Goal: Navigation & Orientation: Find specific page/section

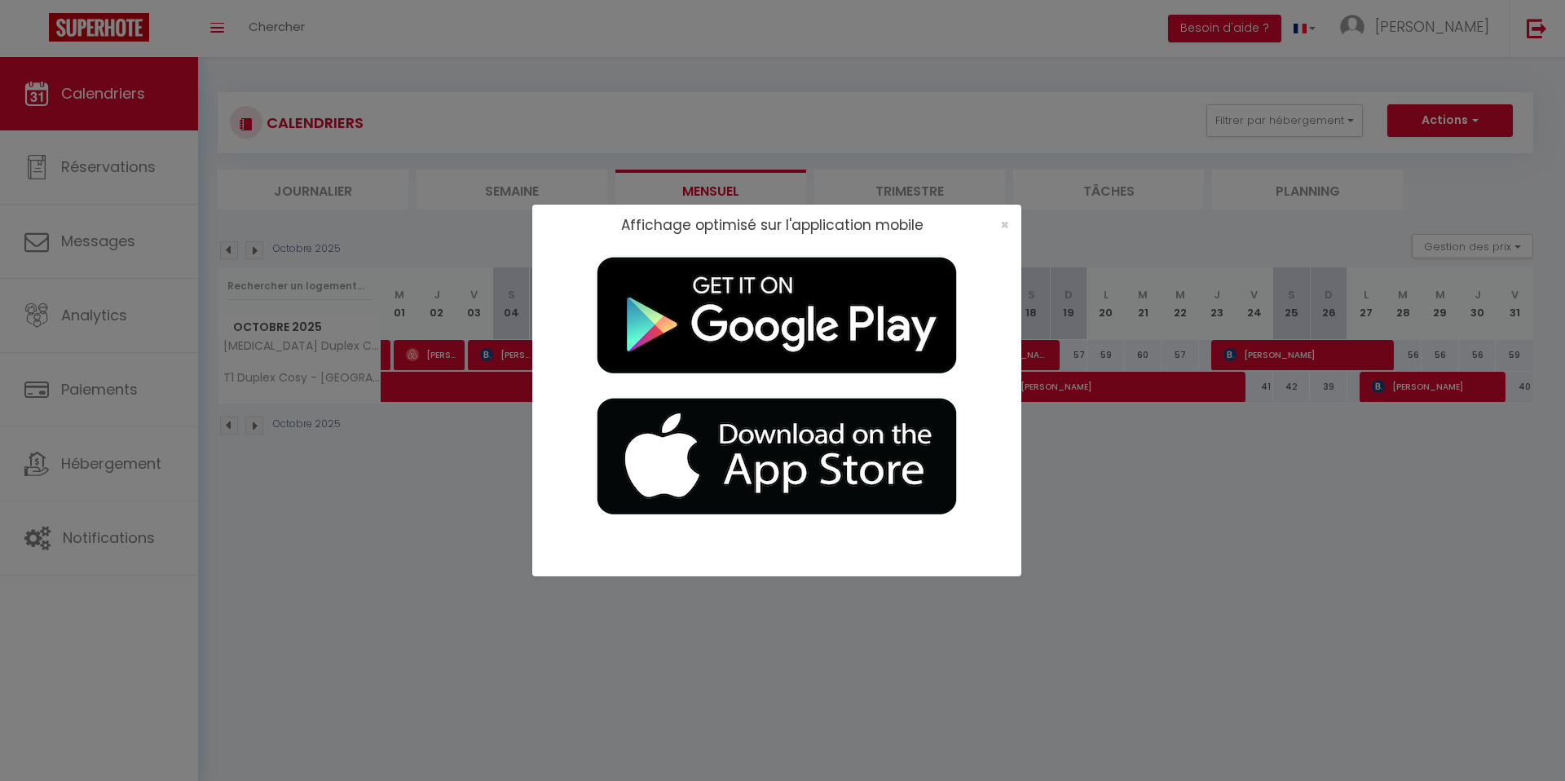
click at [1266, 593] on div "Affichage optimisé sur l'application mobile ×" at bounding box center [782, 390] width 1565 height 781
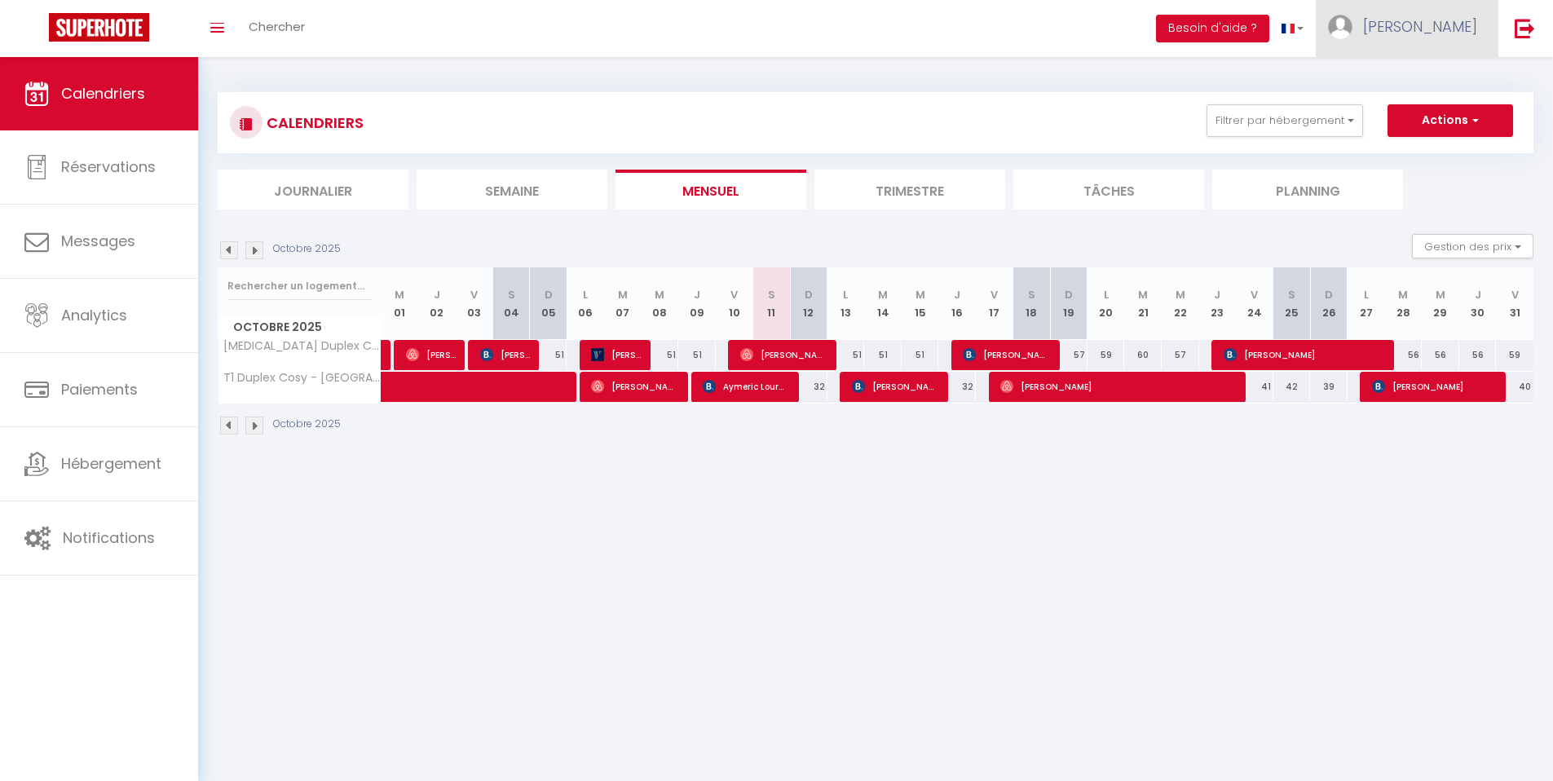
click at [1464, 34] on span "[PERSON_NAME]" at bounding box center [1420, 26] width 114 height 20
click at [1269, 36] on button "Besoin d'aide ?" at bounding box center [1212, 29] width 113 height 28
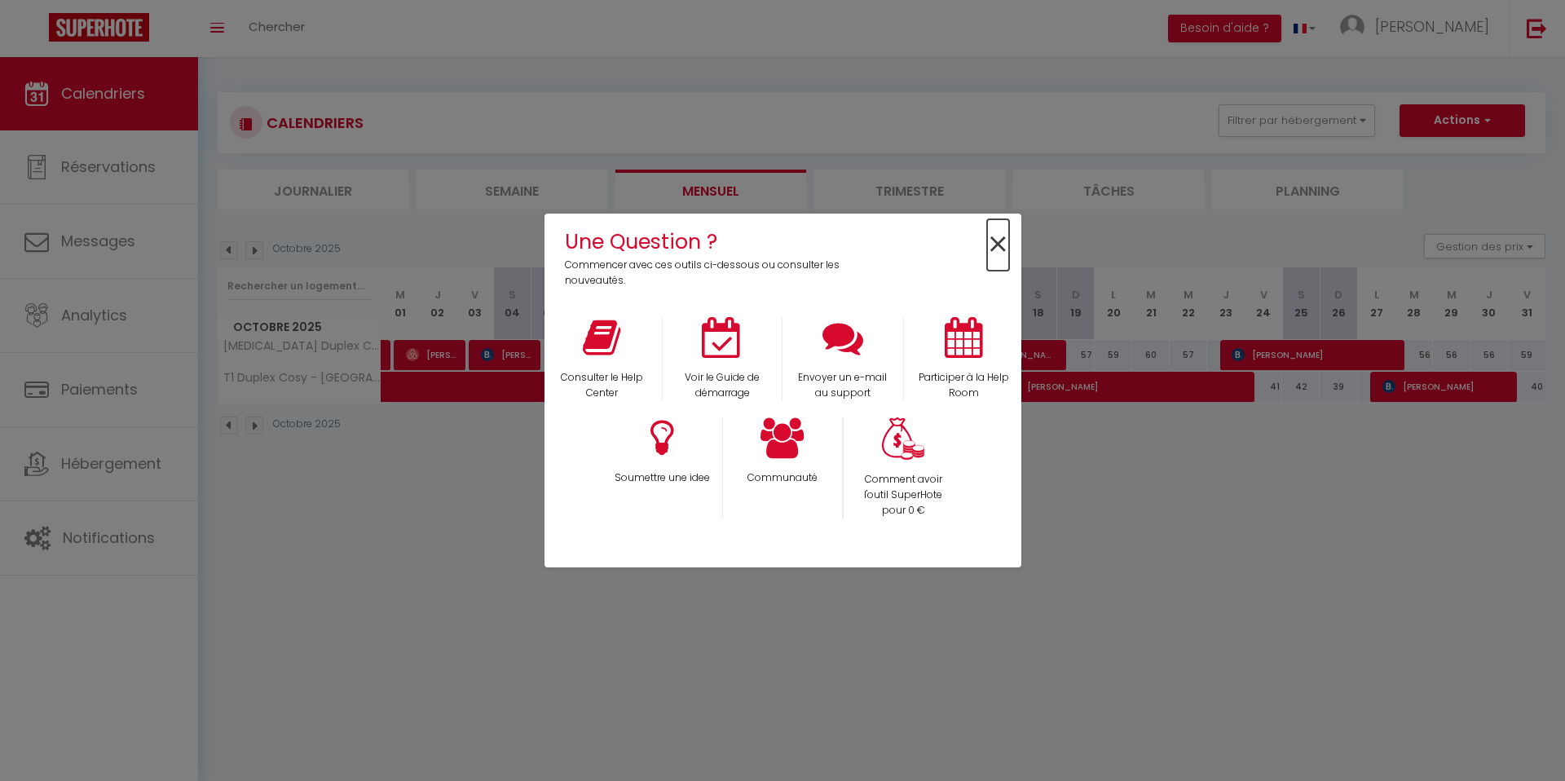
click at [998, 249] on span "×" at bounding box center [998, 244] width 22 height 51
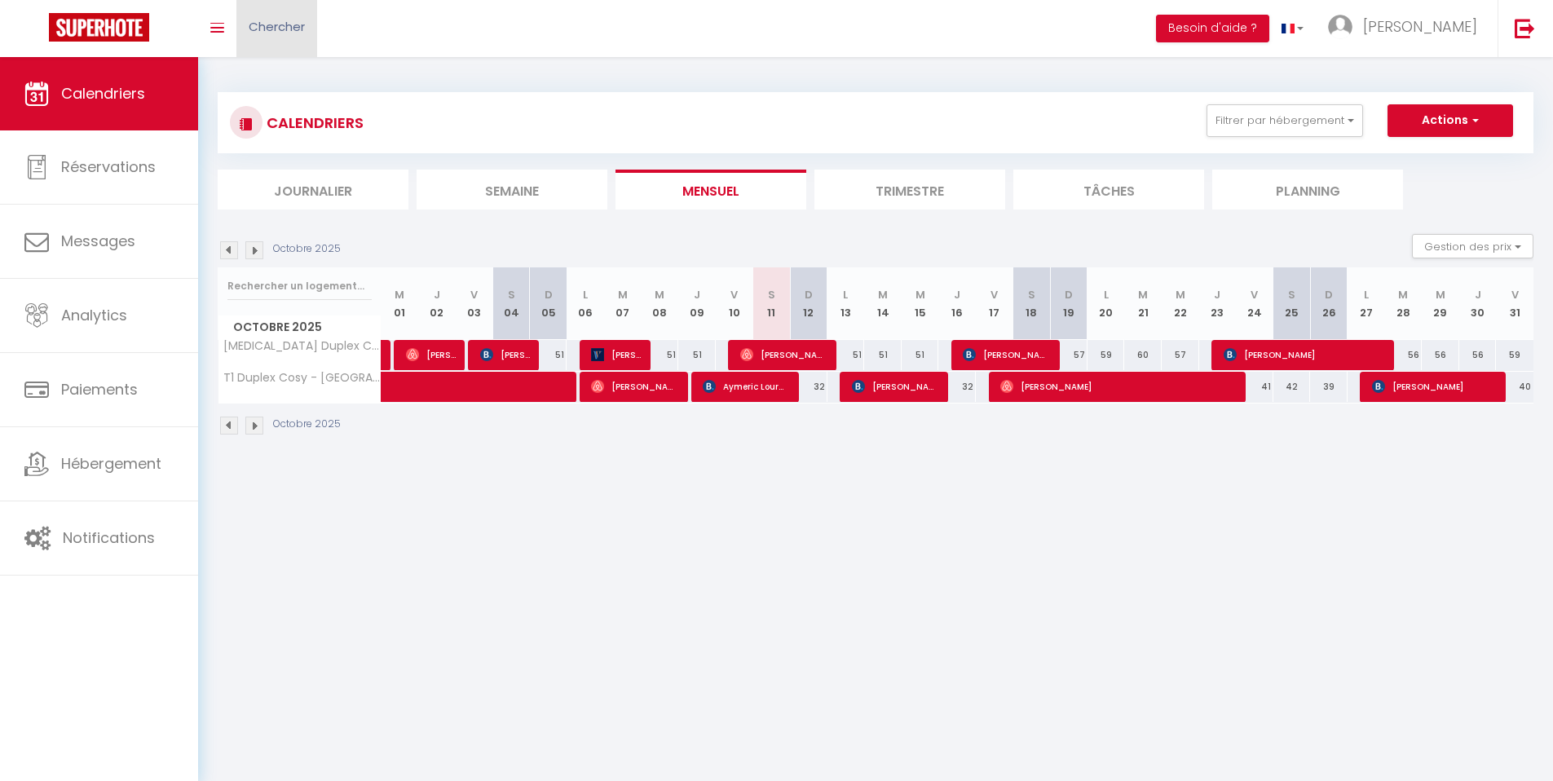
click at [300, 28] on span "Chercher" at bounding box center [277, 26] width 56 height 17
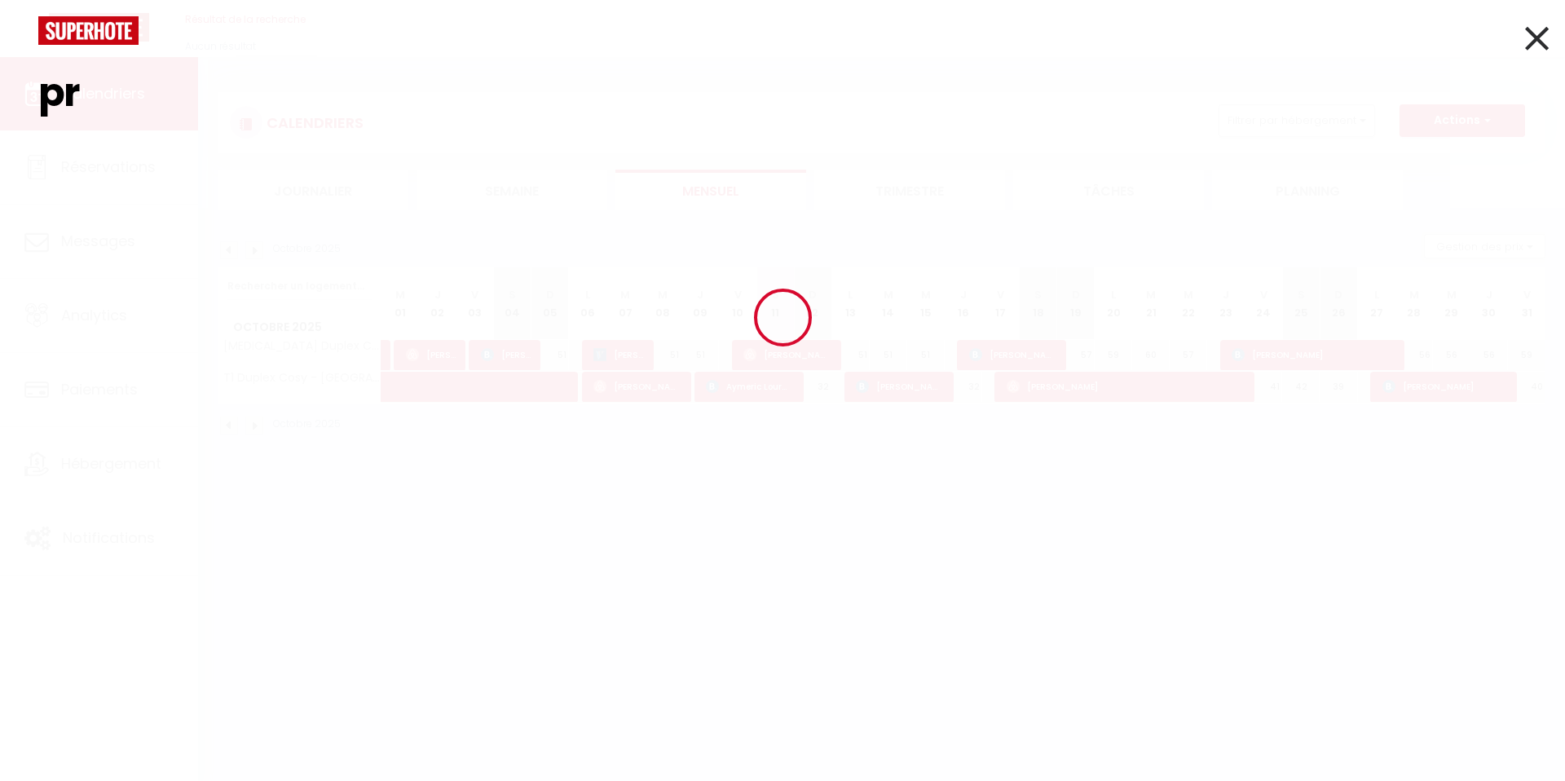
type input "p"
type input "a"
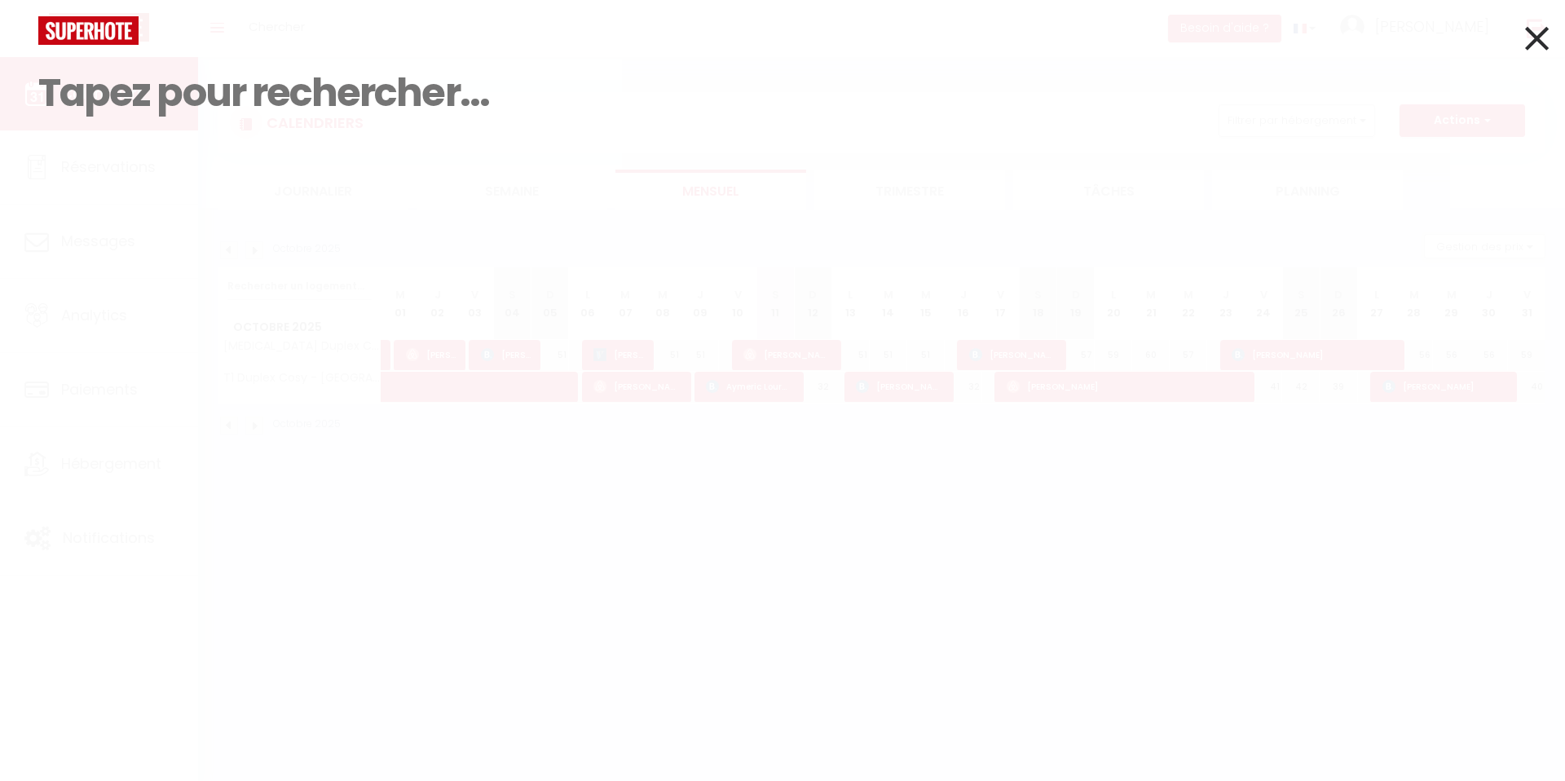
click at [1527, 35] on icon at bounding box center [1537, 38] width 24 height 41
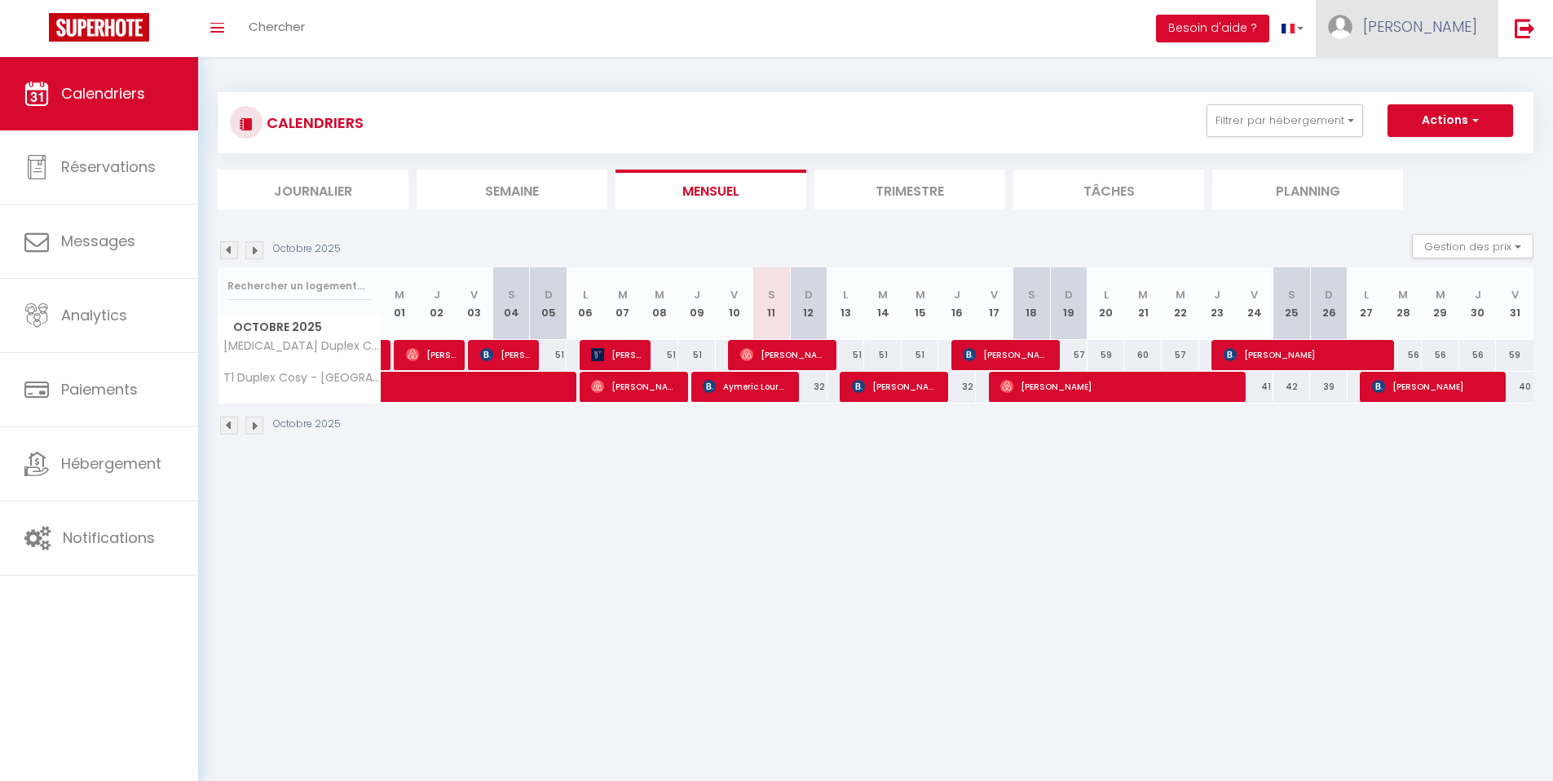
click at [1444, 42] on link "[PERSON_NAME]" at bounding box center [1407, 28] width 182 height 57
click at [1127, 82] on div "CALENDRIERS Filtrer par hébergement Tous [MEDICAL_DATA] Duplex Cosy - Notre-Dam…" at bounding box center [876, 264] width 1316 height 375
